Goal: Task Accomplishment & Management: Complete application form

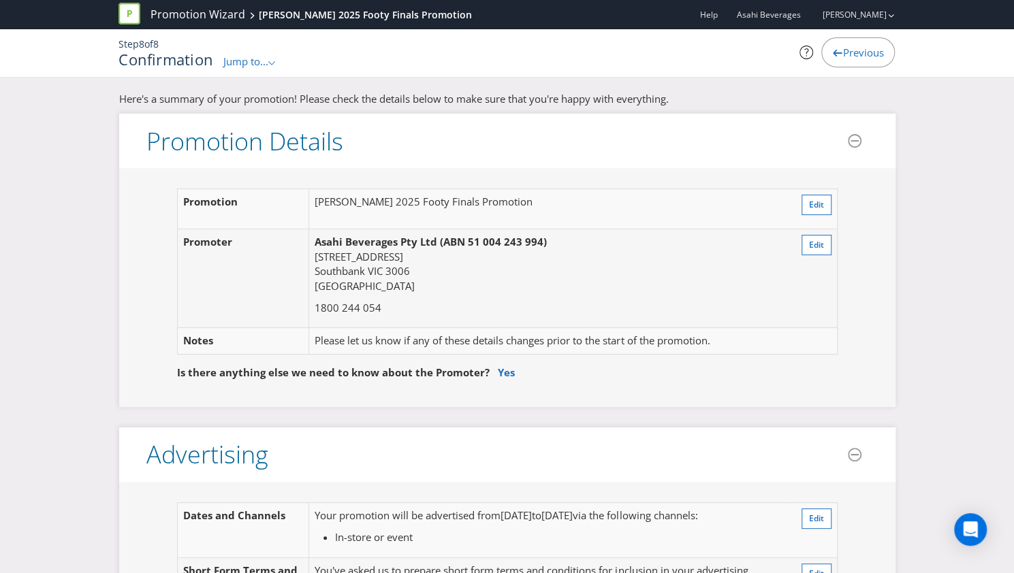
click at [251, 61] on span "Jump to..." at bounding box center [245, 61] width 45 height 14
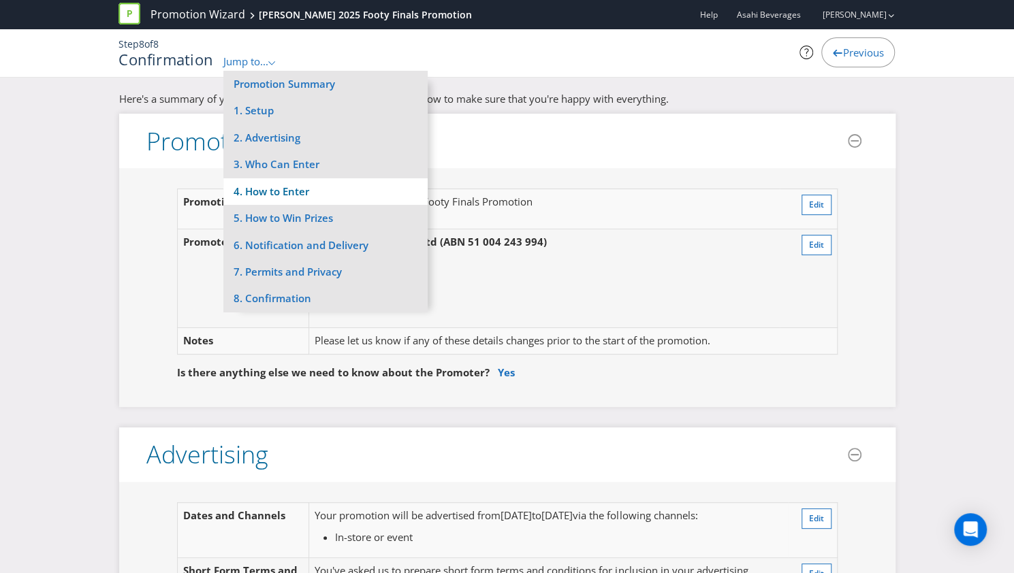
click at [296, 182] on li "4. How to Enter" at bounding box center [325, 191] width 204 height 27
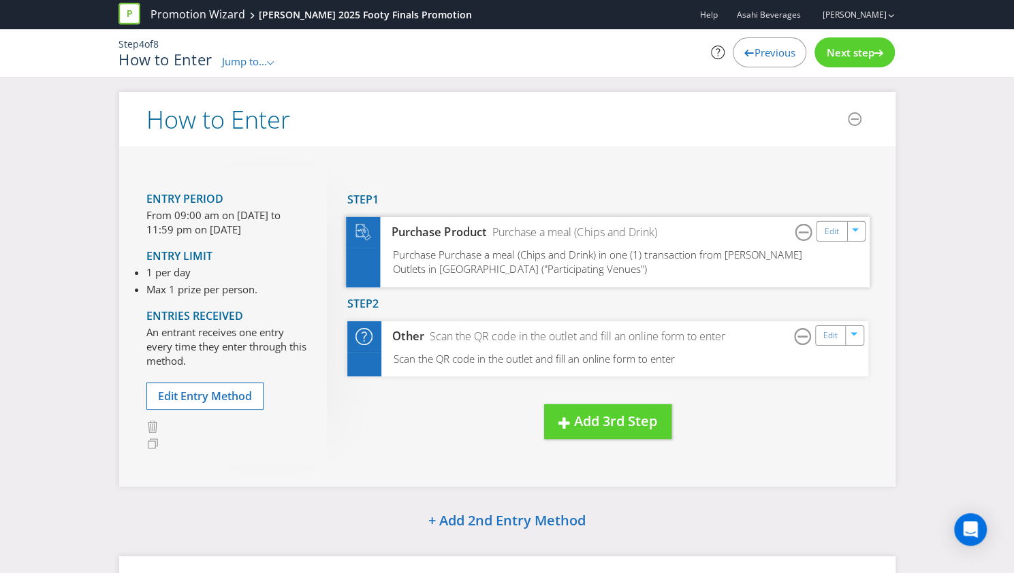
click at [562, 254] on span "Purchase Purchase a meal (Chips and Drink) in one (1) transaction from [PERSON_…" at bounding box center [596, 261] width 409 height 29
click at [836, 236] on link "Edit" at bounding box center [831, 231] width 14 height 16
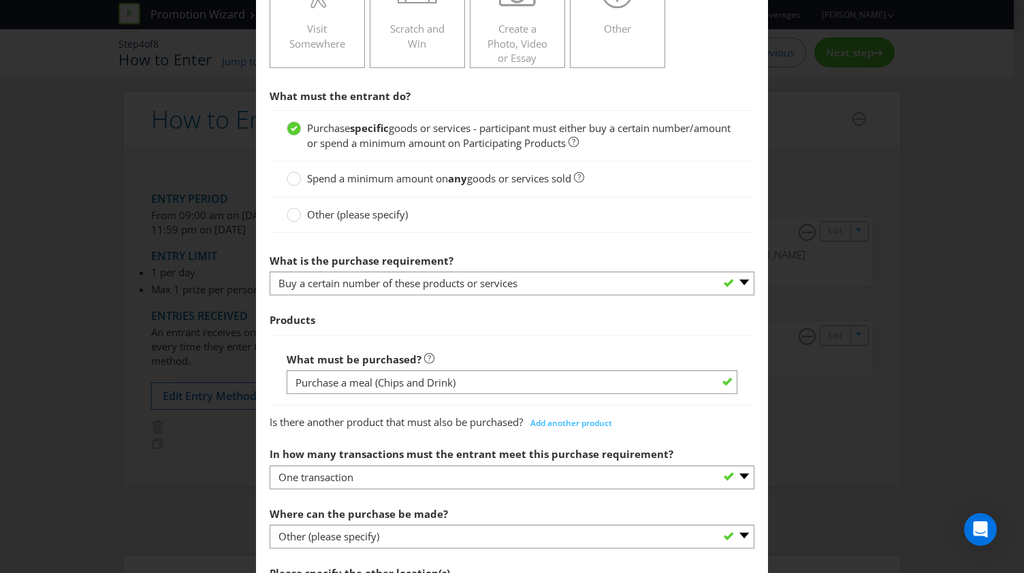
scroll to position [493, 0]
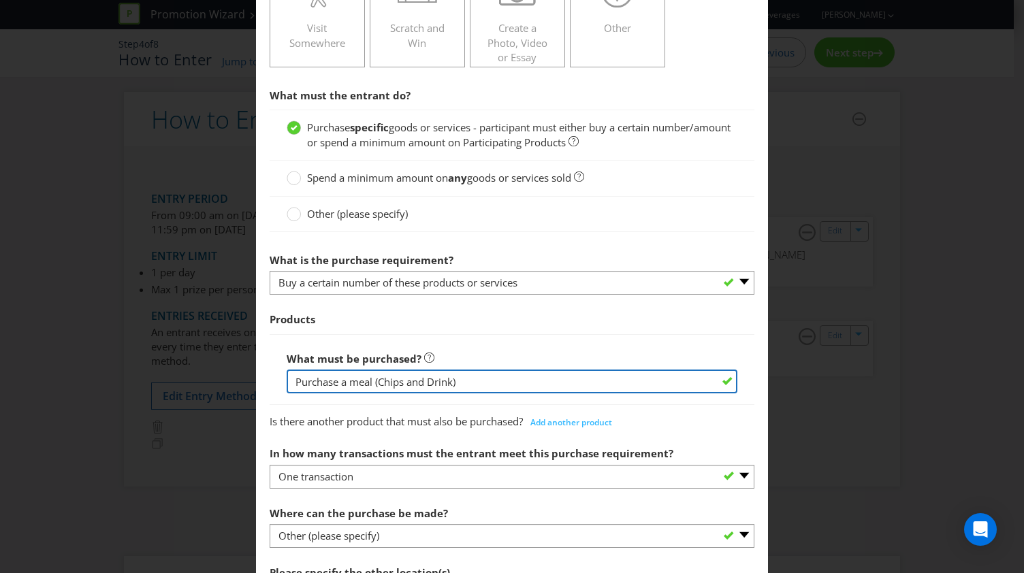
click at [475, 381] on input "Purchase a meal (Chips and Drink)" at bounding box center [512, 382] width 451 height 24
paste input "Make it a meal with any Pepsi, Schweeppes or Solo drink"
click at [435, 381] on input "Purchase a meal (Chips and Drink) -Make it a meal with any Pepsi, Schweeppes or…" at bounding box center [512, 382] width 451 height 24
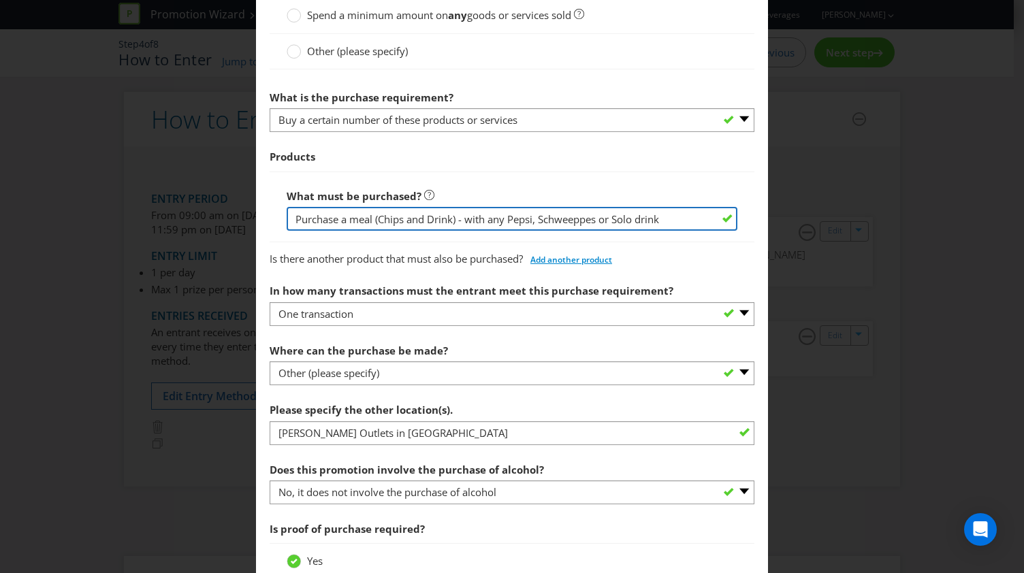
scroll to position [656, 0]
click at [566, 218] on input "Purchase a meal (Chips and Drink) - with any Pepsi, Schweeppes or Solo drink" at bounding box center [512, 218] width 451 height 24
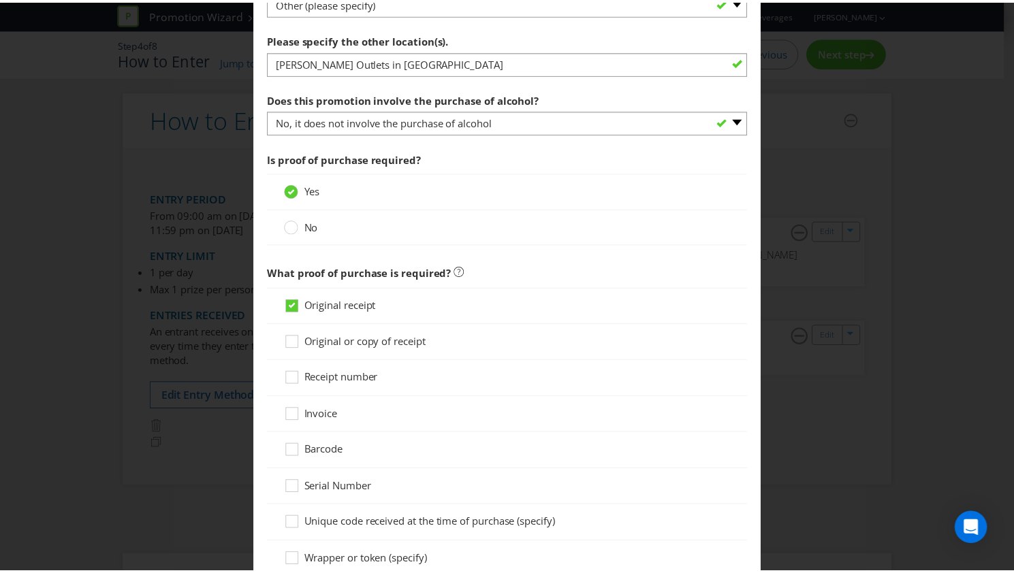
scroll to position [1307, 0]
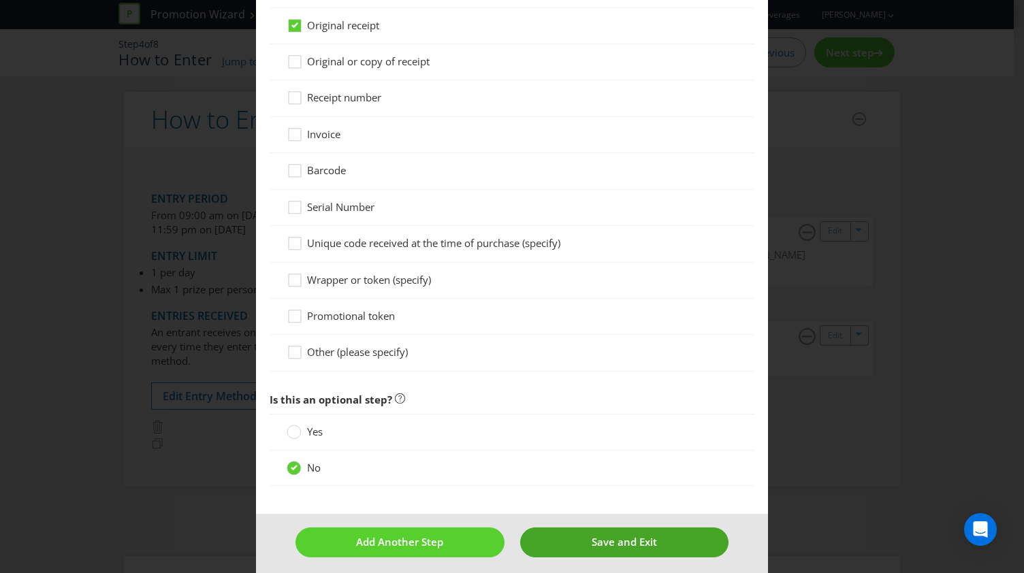
type input "Purchase a meal (Chips and Drink) - with any Pepsi, Schweppes or Solo drink"
click at [627, 539] on span "Save and Exit" at bounding box center [624, 542] width 65 height 14
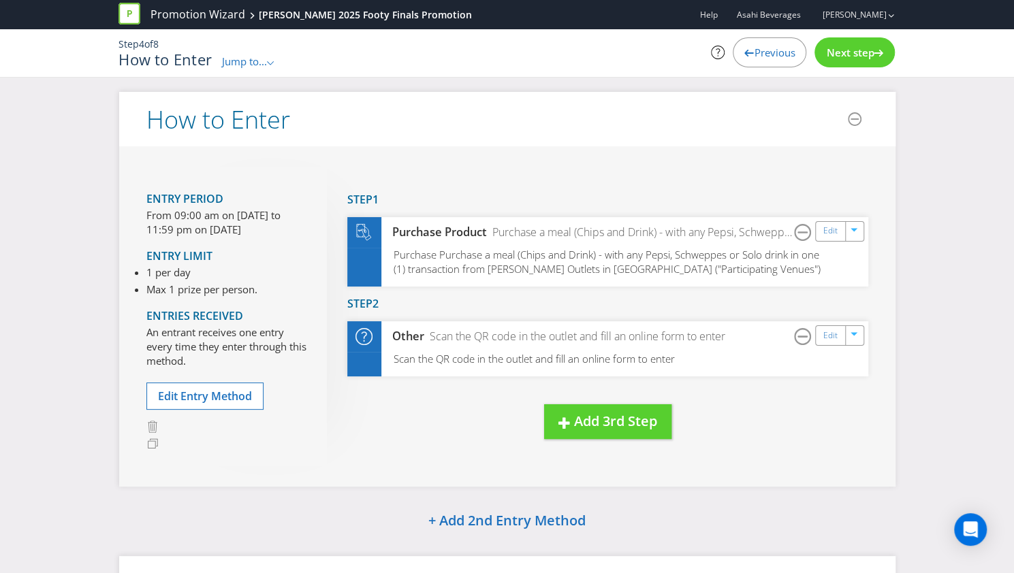
click at [861, 46] on span "Next step" at bounding box center [850, 53] width 48 height 14
